Goal: Find specific page/section: Find specific page/section

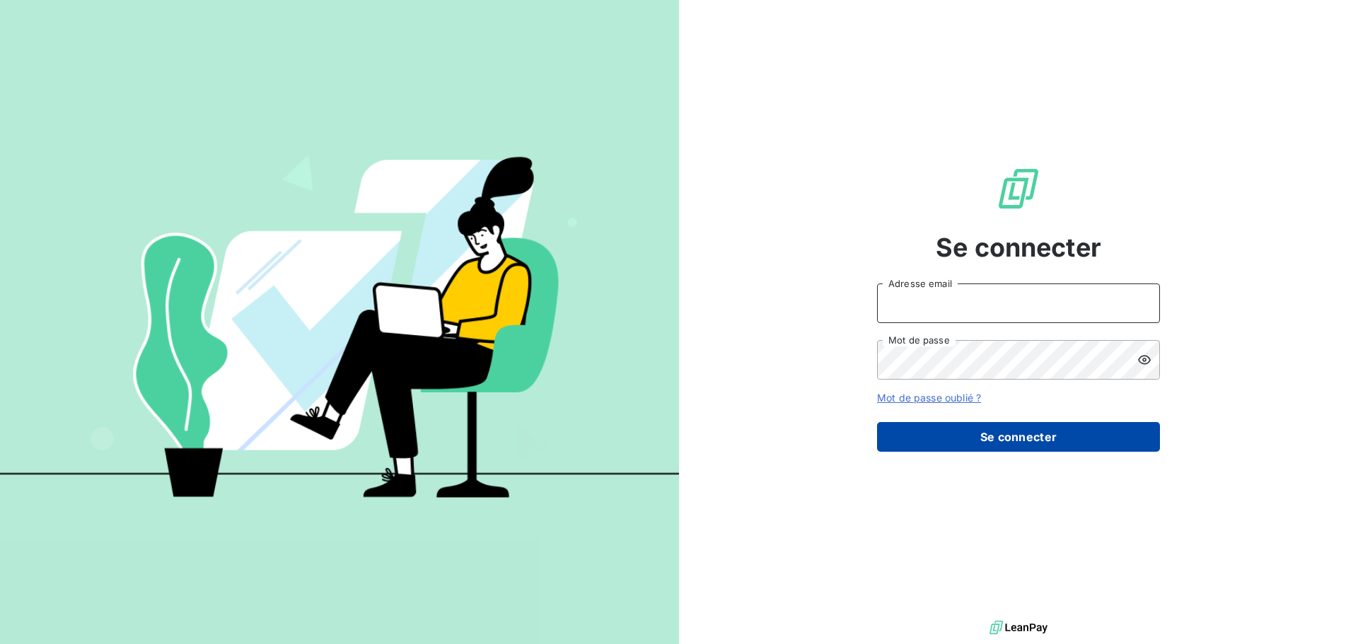
type input "[EMAIL_ADDRESS][DOMAIN_NAME]"
click at [994, 438] on button "Se connecter" at bounding box center [1018, 437] width 283 height 30
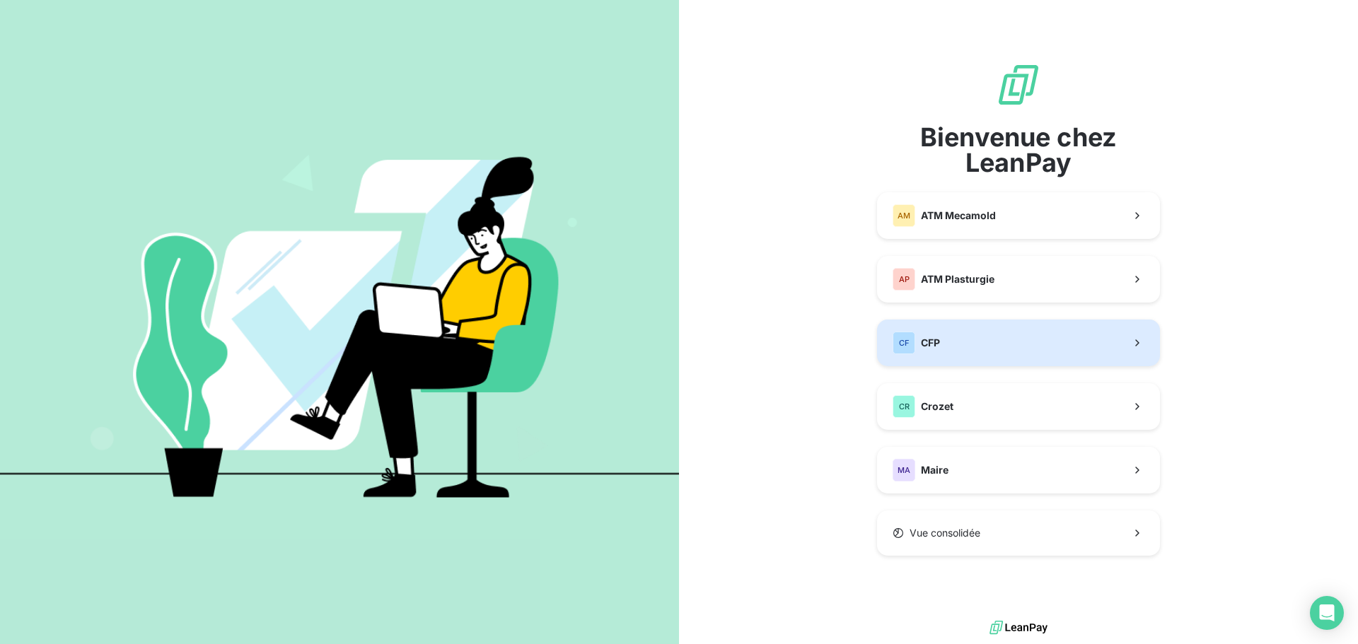
click at [991, 327] on button "CF CFP" at bounding box center [1018, 343] width 283 height 47
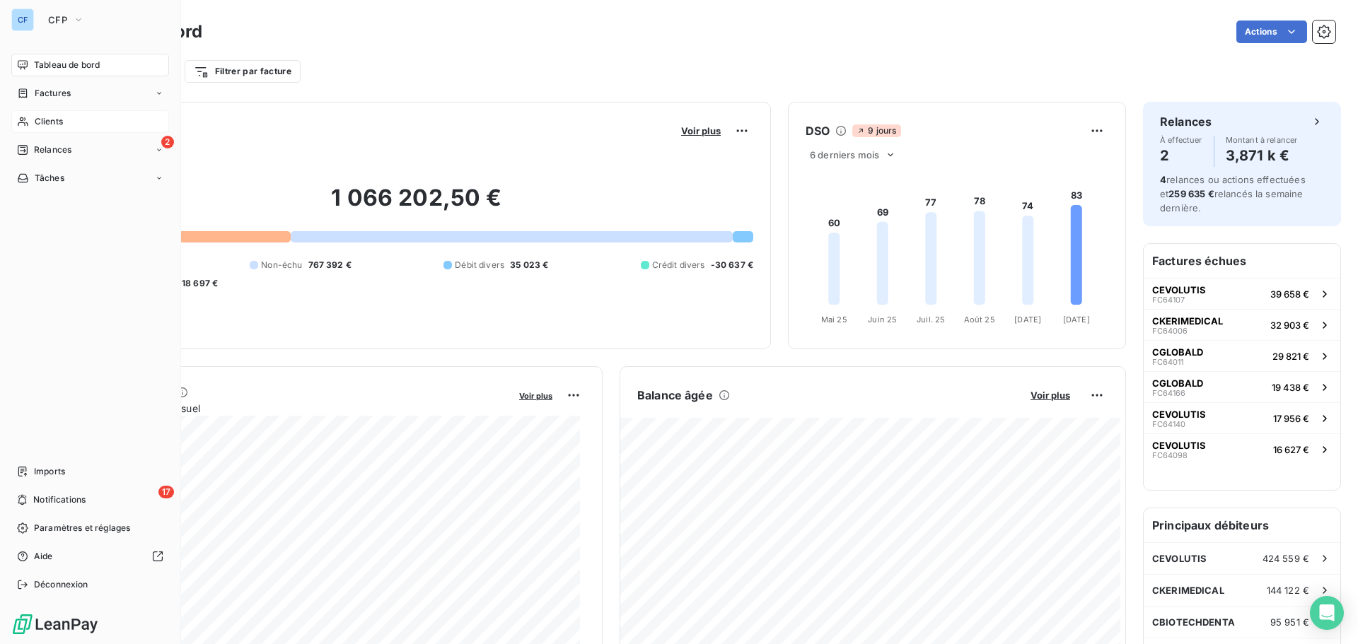
click at [54, 125] on span "Clients" at bounding box center [49, 121] width 28 height 13
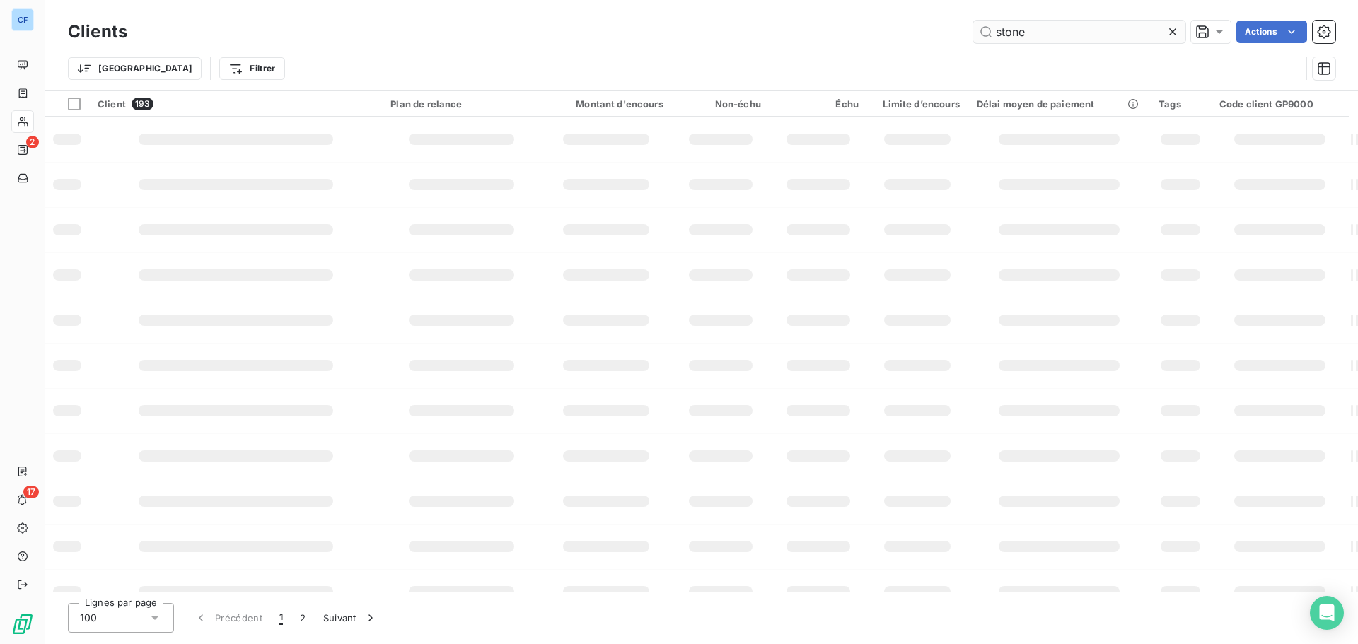
type input "stone"
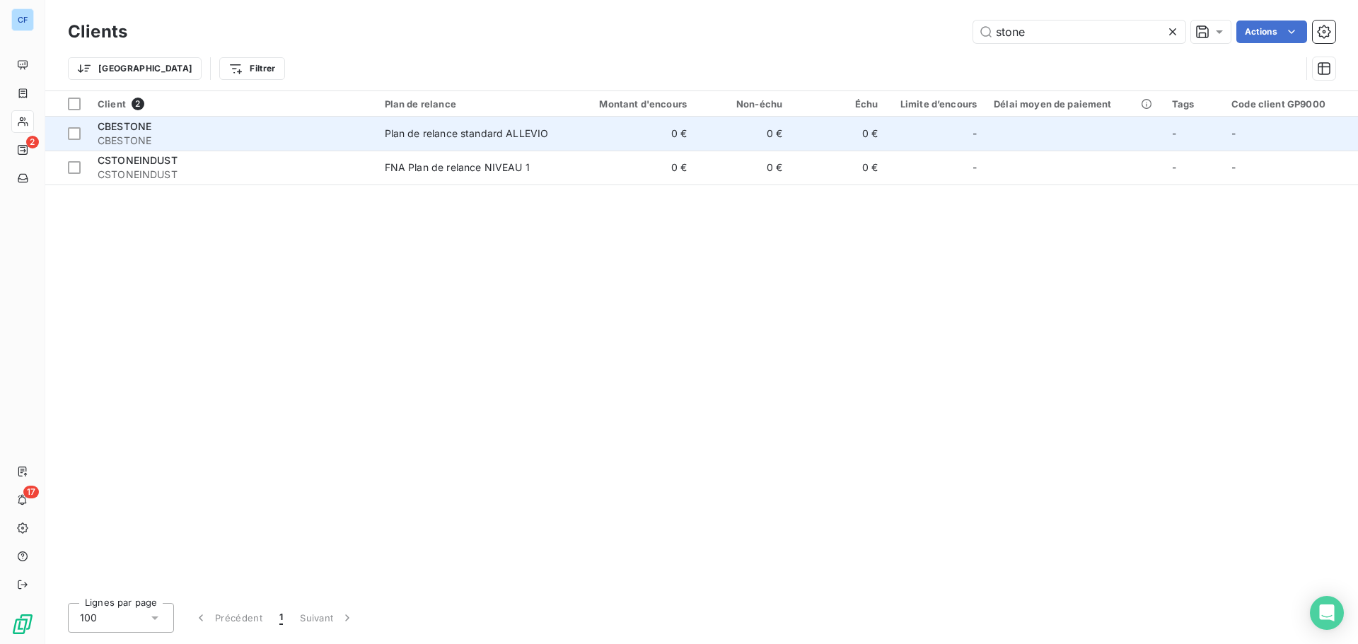
click at [459, 127] on div "Plan de relance standard ALLEVIO" at bounding box center [467, 134] width 164 height 14
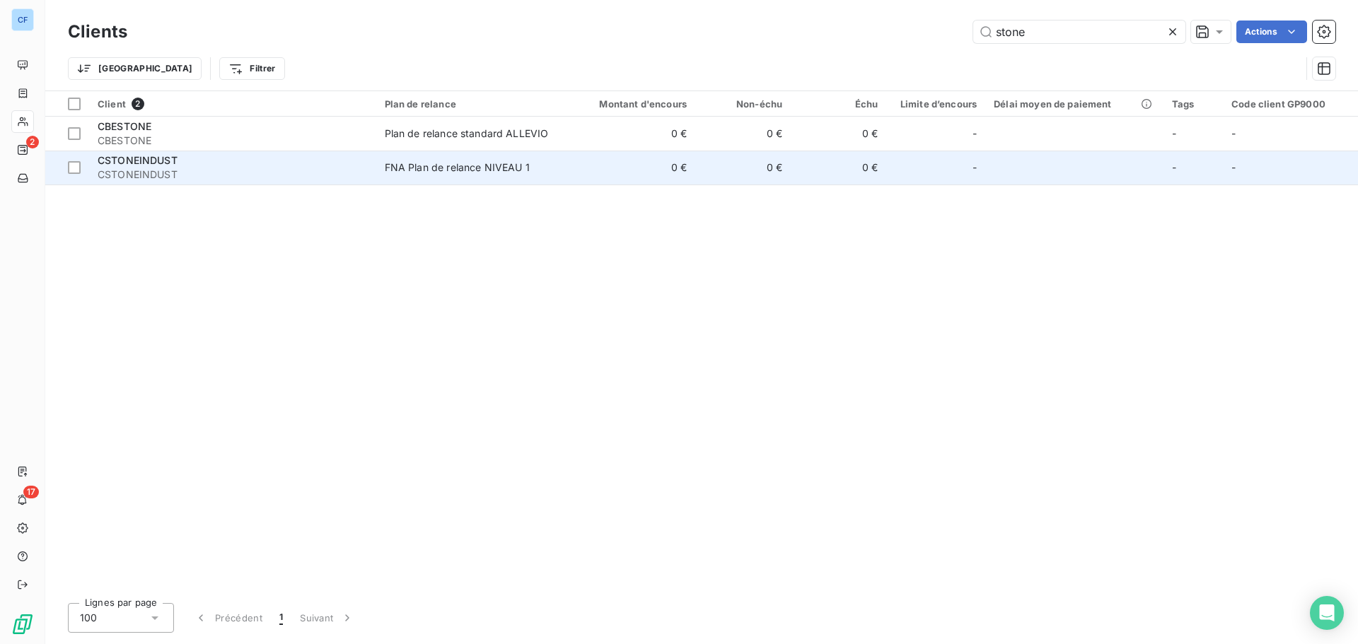
click at [542, 165] on span "FNA Plan de relance NIVEAU 1" at bounding box center [472, 168] width 174 height 14
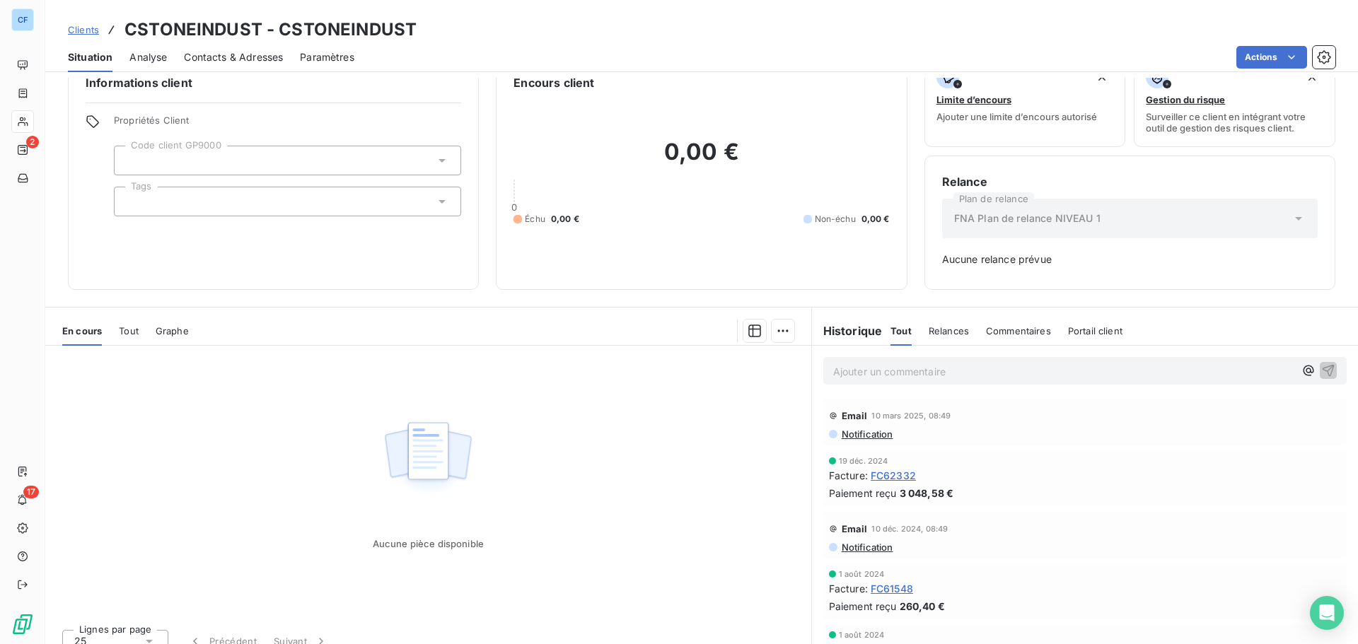
scroll to position [46, 0]
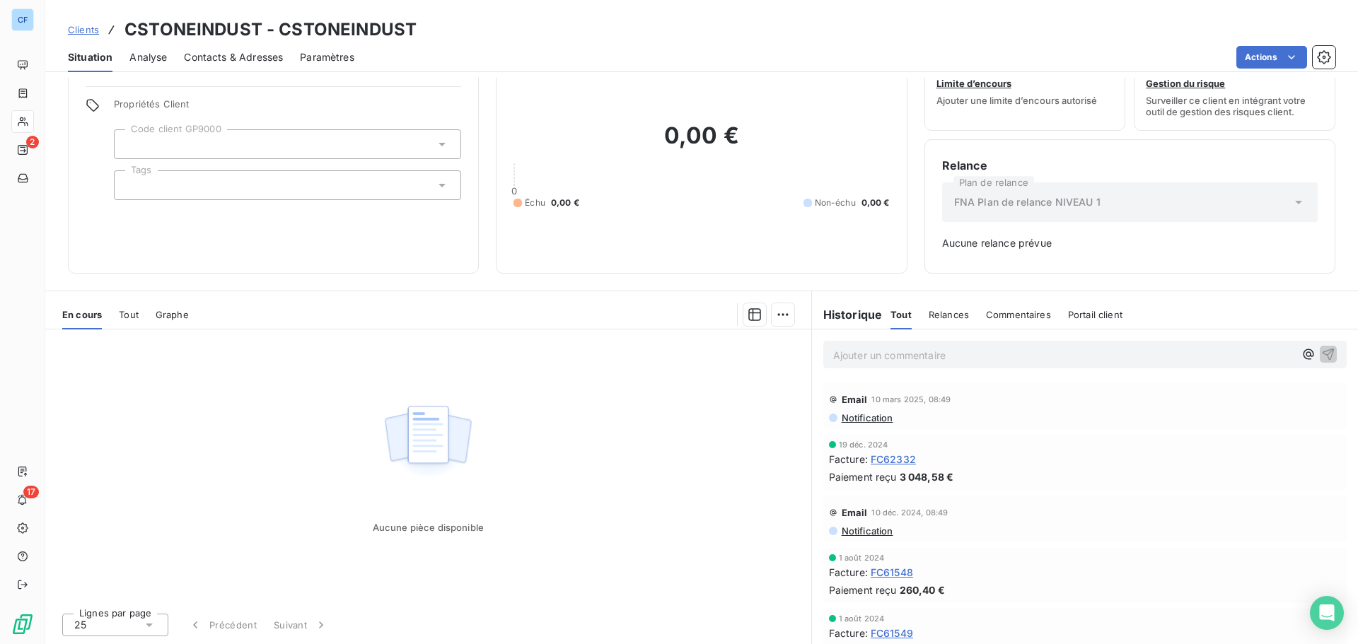
drag, startPoint x: 1258, startPoint y: 308, endPoint x: 1212, endPoint y: 331, distance: 51.6
click at [1258, 308] on div "Historique Tout Relances Commentaires Portail client Tout Relances Commentaires…" at bounding box center [1085, 315] width 546 height 30
